Goal: Task Accomplishment & Management: Complete application form

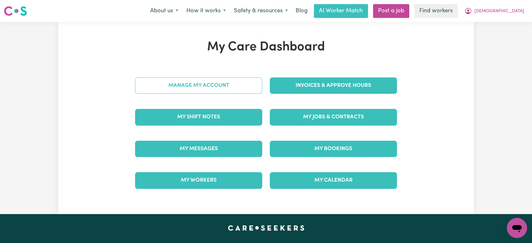
click at [230, 84] on link "Manage My Account" at bounding box center [198, 85] width 127 height 16
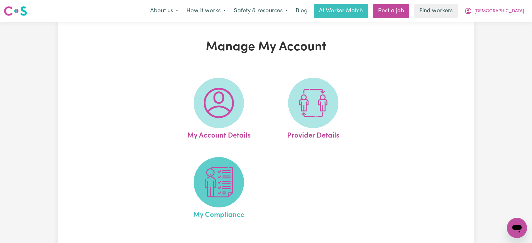
click at [228, 178] on img at bounding box center [219, 182] width 30 height 30
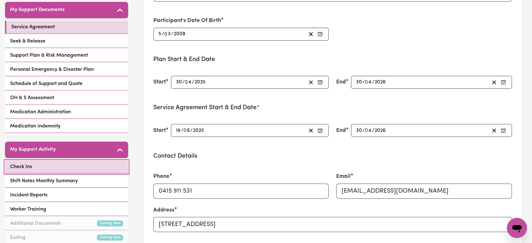
click at [52, 165] on link "Check Ins" at bounding box center [66, 167] width 123 height 13
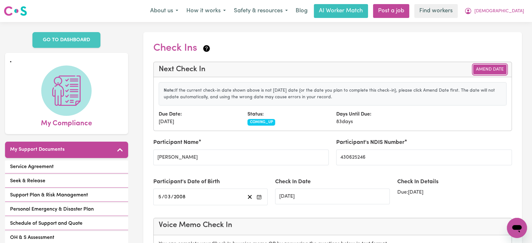
click at [490, 70] on button "Amend Date" at bounding box center [489, 70] width 33 height 10
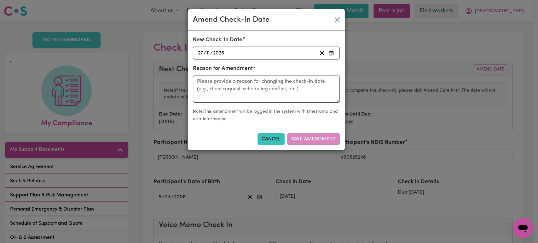
click at [248, 51] on div "[DATE] [DATE]" at bounding box center [257, 53] width 120 height 9
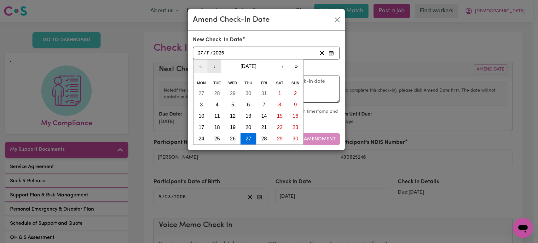
click at [212, 65] on button "‹" at bounding box center [214, 67] width 14 height 14
click at [268, 92] on button "5" at bounding box center [264, 93] width 16 height 11
type input "[DATE]"
type input "5"
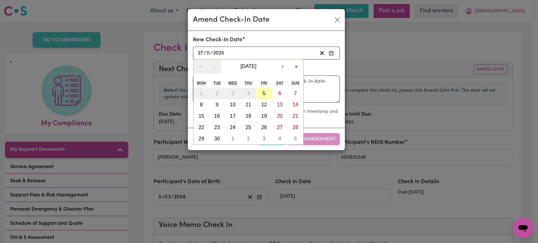
type input "9"
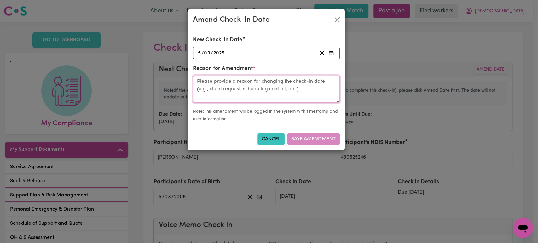
click at [247, 90] on textarea at bounding box center [266, 89] width 147 height 27
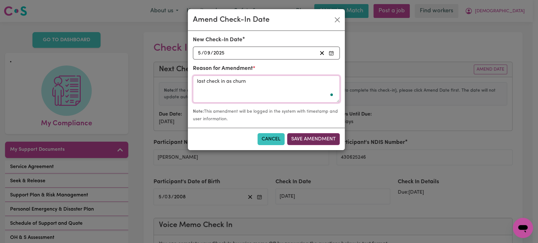
type textarea "last check in as churn"
click at [328, 139] on button "Save Amendment" at bounding box center [313, 139] width 53 height 12
type input "[DATE]"
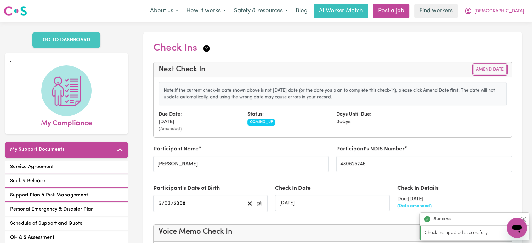
scroll to position [210, 0]
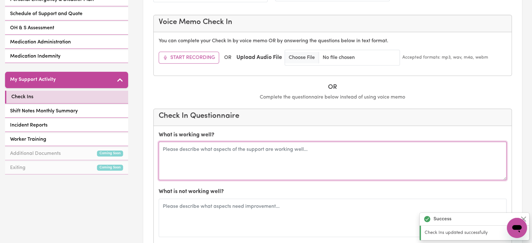
click at [244, 164] on textarea at bounding box center [333, 161] width 348 height 38
type textarea "C"
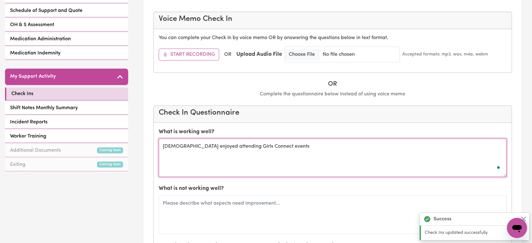
scroll to position [315, 0]
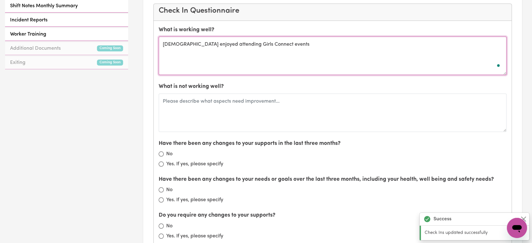
type textarea "[DEMOGRAPHIC_DATA] enjoyed attending Girls Connect events"
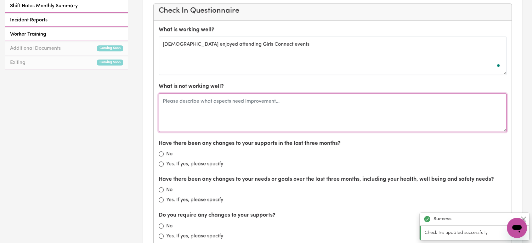
click at [266, 100] on textarea at bounding box center [333, 113] width 348 height 38
type textarea "nil"
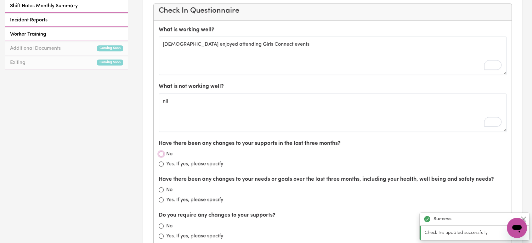
click at [163, 153] on input "No" at bounding box center [161, 153] width 5 height 5
radio input "true"
click at [162, 163] on input "Yes. If yes, please specify" at bounding box center [161, 164] width 5 height 5
radio input "true"
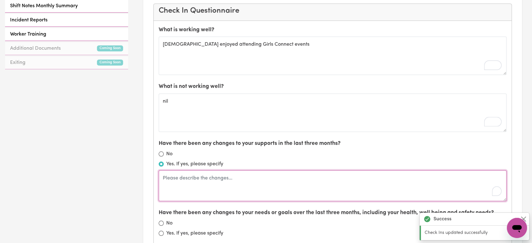
click at [175, 183] on textarea "To enrich screen reader interactions, please activate Accessibility in Grammarl…" at bounding box center [333, 185] width 348 height 31
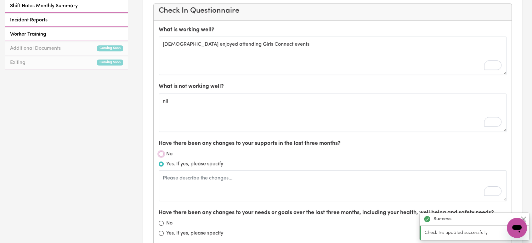
click at [163, 152] on input "No" at bounding box center [161, 153] width 5 height 5
radio input "true"
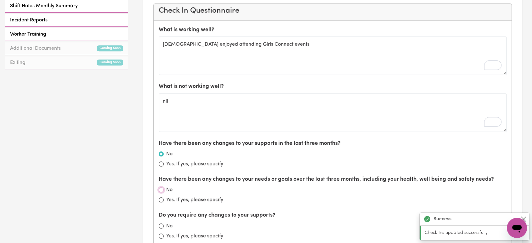
click at [162, 191] on input "No" at bounding box center [161, 189] width 5 height 5
radio input "true"
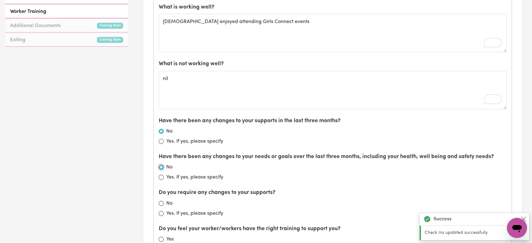
scroll to position [350, 0]
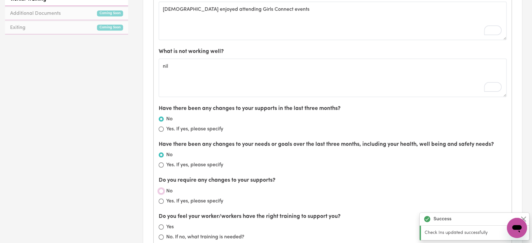
click at [161, 191] on input "No" at bounding box center [161, 191] width 5 height 5
radio input "true"
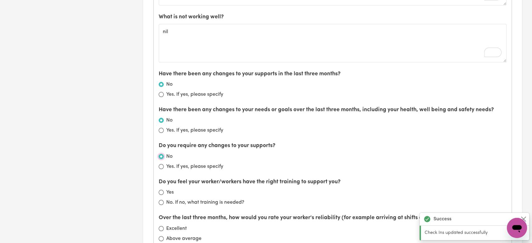
scroll to position [385, 0]
click at [161, 192] on input "Yes" at bounding box center [161, 192] width 5 height 5
radio input "true"
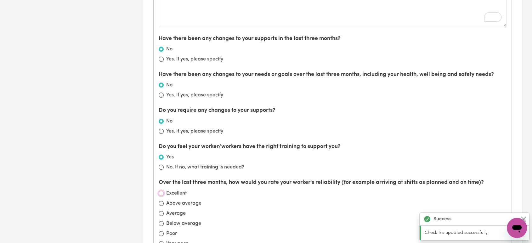
click at [161, 194] on input "Excellent" at bounding box center [161, 193] width 5 height 5
radio input "true"
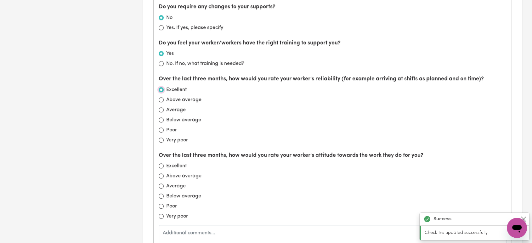
scroll to position [525, 0]
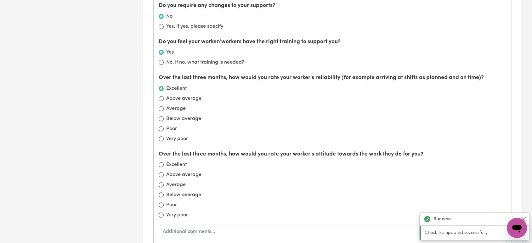
click at [163, 168] on div "Over the last three months, how would you rate your worker's attitude towards t…" at bounding box center [333, 202] width 348 height 105
click at [164, 163] on div "Excellent" at bounding box center [333, 165] width 348 height 8
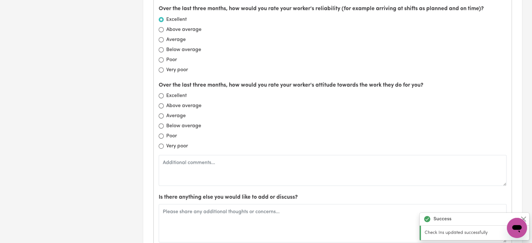
scroll to position [595, 0]
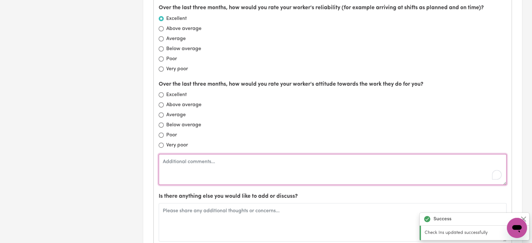
click at [193, 176] on textarea "To enrich screen reader interactions, please activate Accessibility in Grammarl…" at bounding box center [333, 169] width 348 height 31
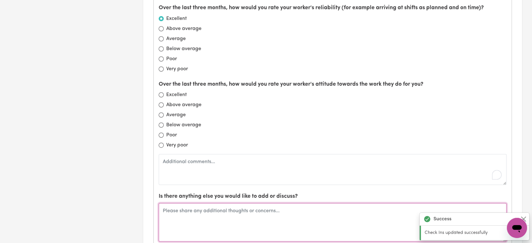
click at [231, 211] on textarea at bounding box center [333, 222] width 348 height 38
click at [231, 211] on textarea "To enrich screen reader interactions, please activate Accessibility in Grammarl…" at bounding box center [333, 222] width 348 height 38
click at [395, 215] on textarea "[PERSON_NAME] has now become plan managed so they will no long be using Caresee…" at bounding box center [333, 222] width 348 height 38
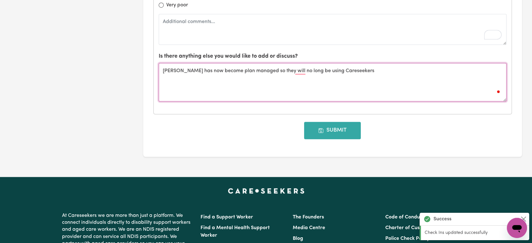
type textarea "[PERSON_NAME] has now become plan managed so they will no long be using Caresee…"
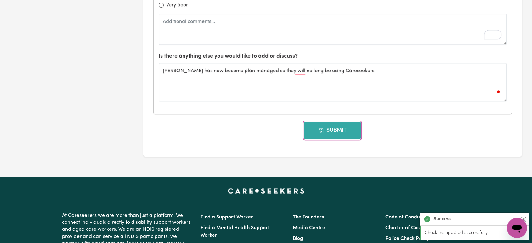
click at [343, 129] on button "Submit" at bounding box center [332, 130] width 57 height 17
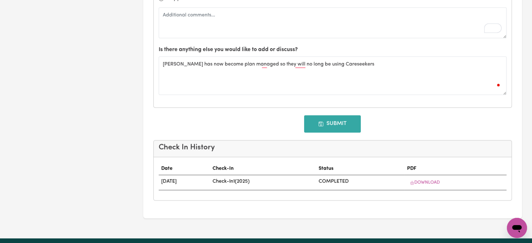
type input "[DATE]"
